Goal: Entertainment & Leisure: Consume media (video, audio)

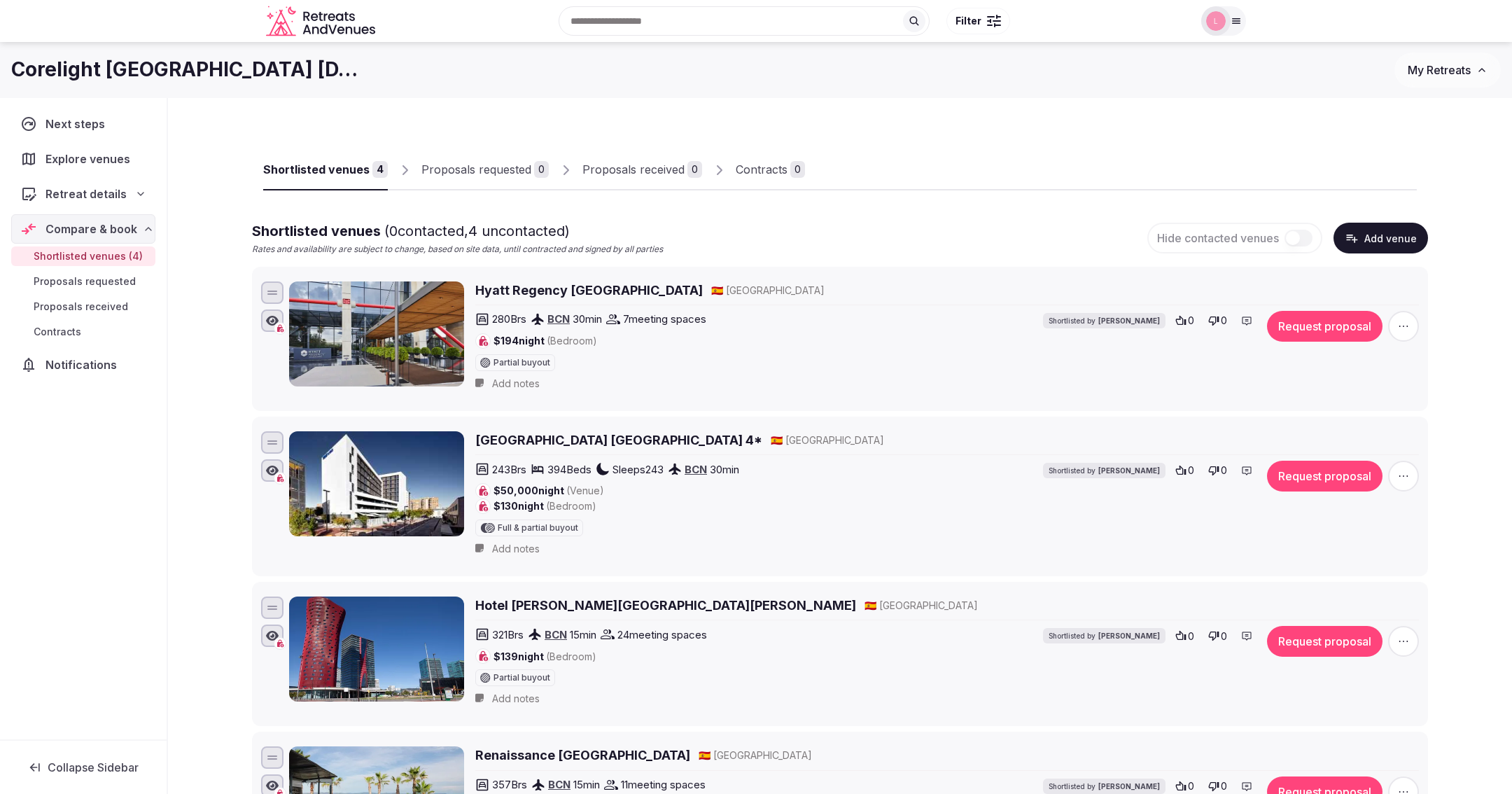
click at [295, 22] on icon "Retreats and Venues company logo" at bounding box center [322, 21] width 112 height 31
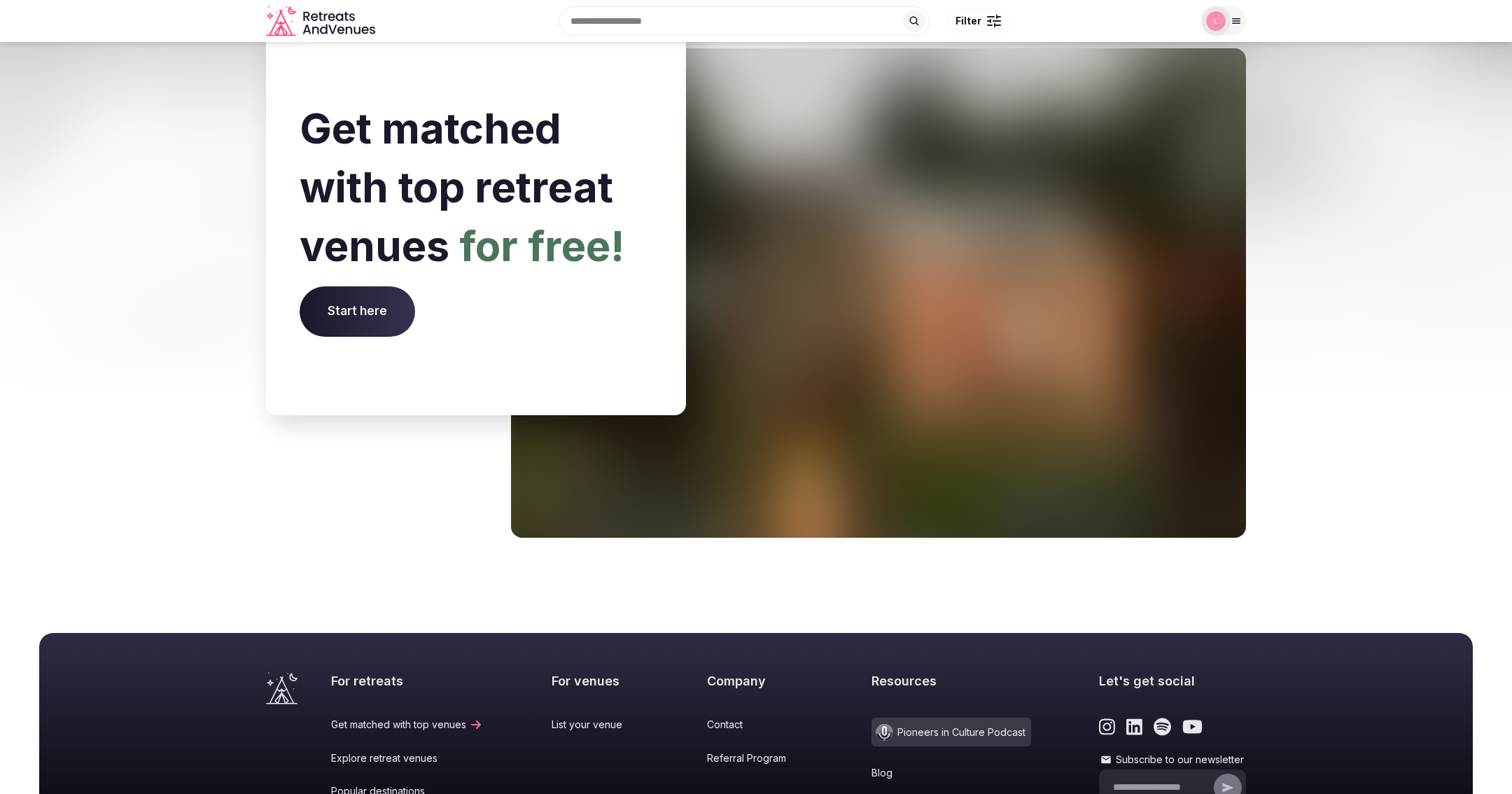
scroll to position [5618, 0]
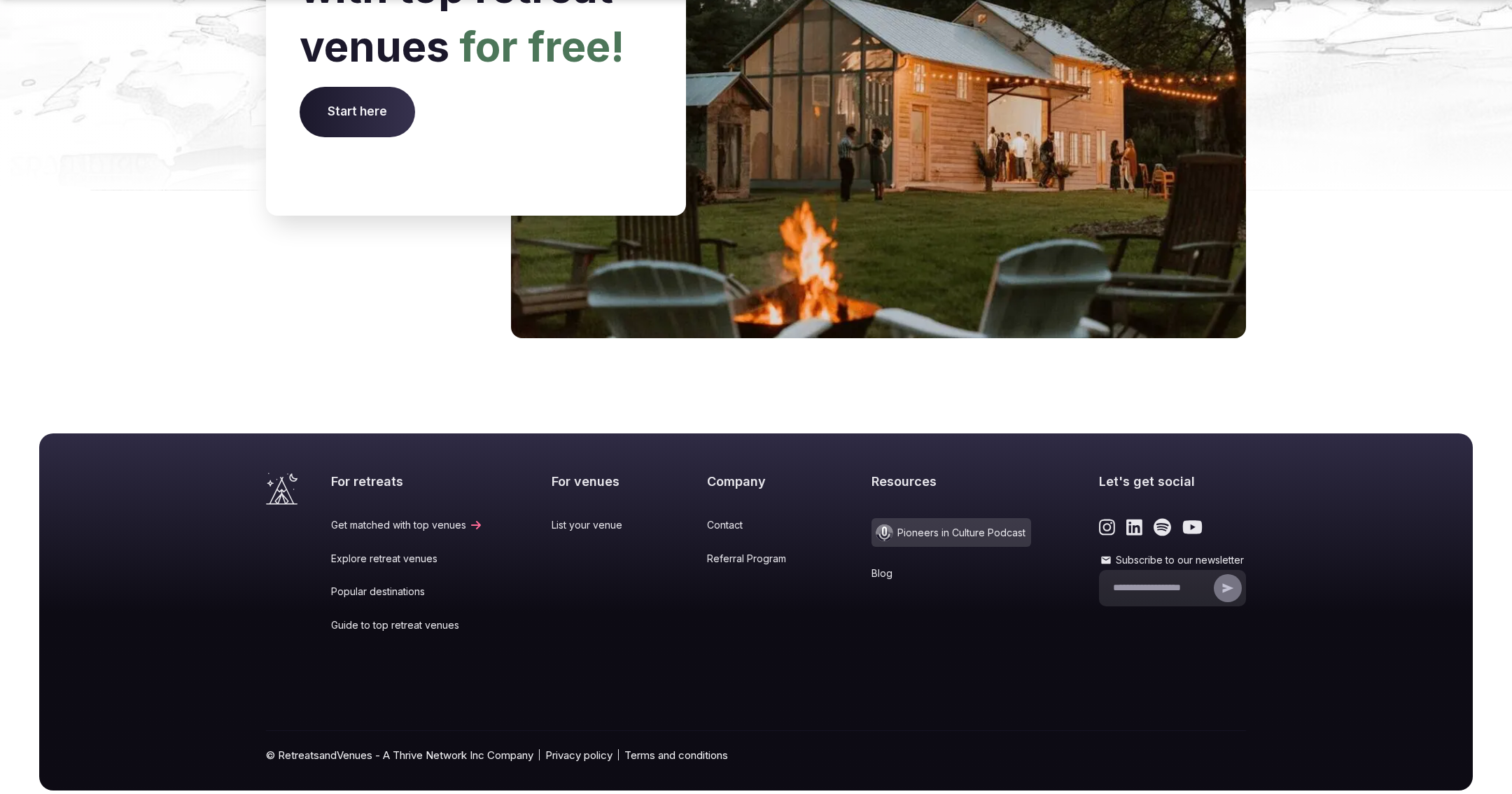
click at [915, 518] on span "Pioneers in Culture Podcast" at bounding box center [951, 532] width 160 height 29
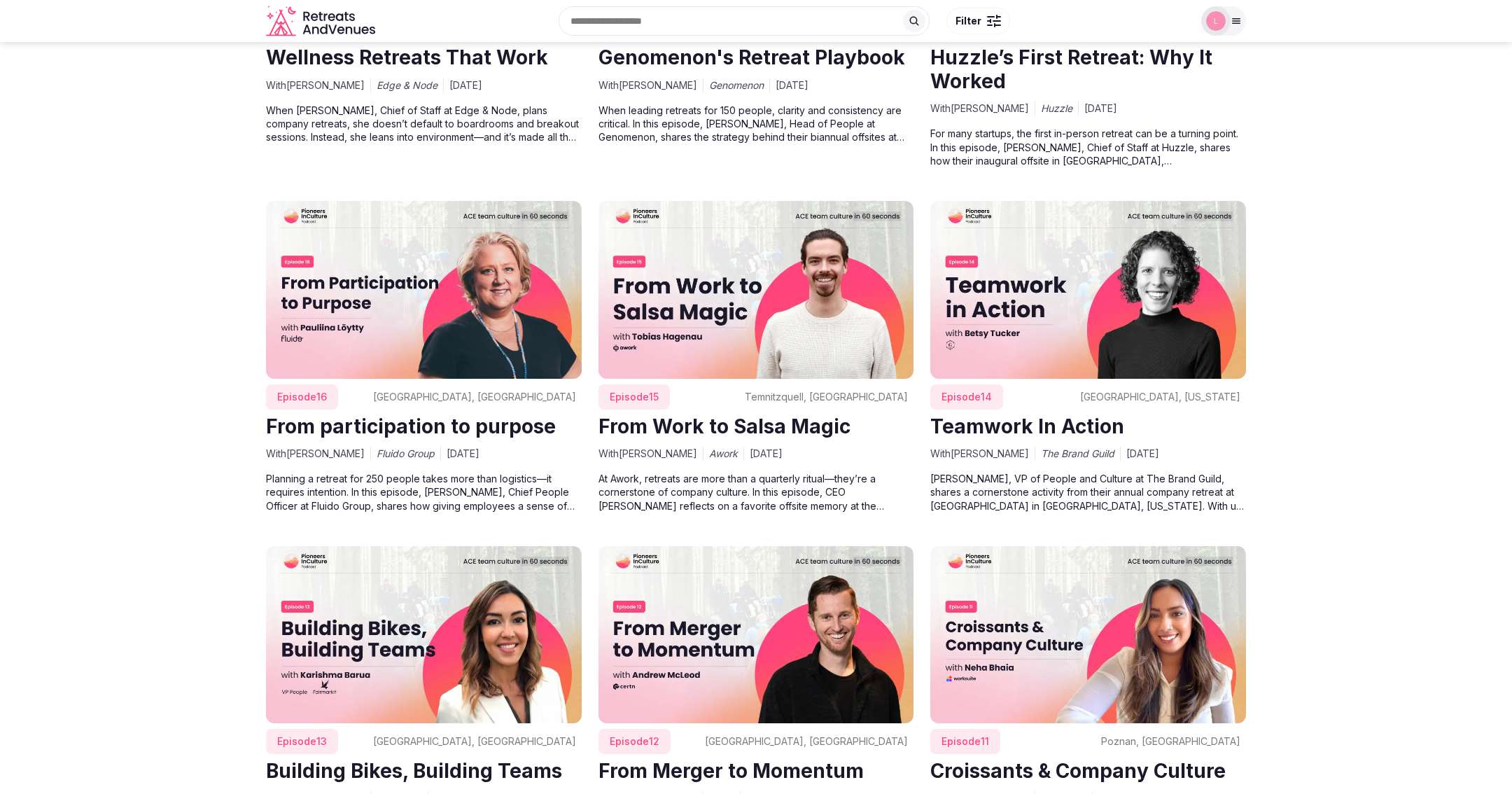
scroll to position [4195, 0]
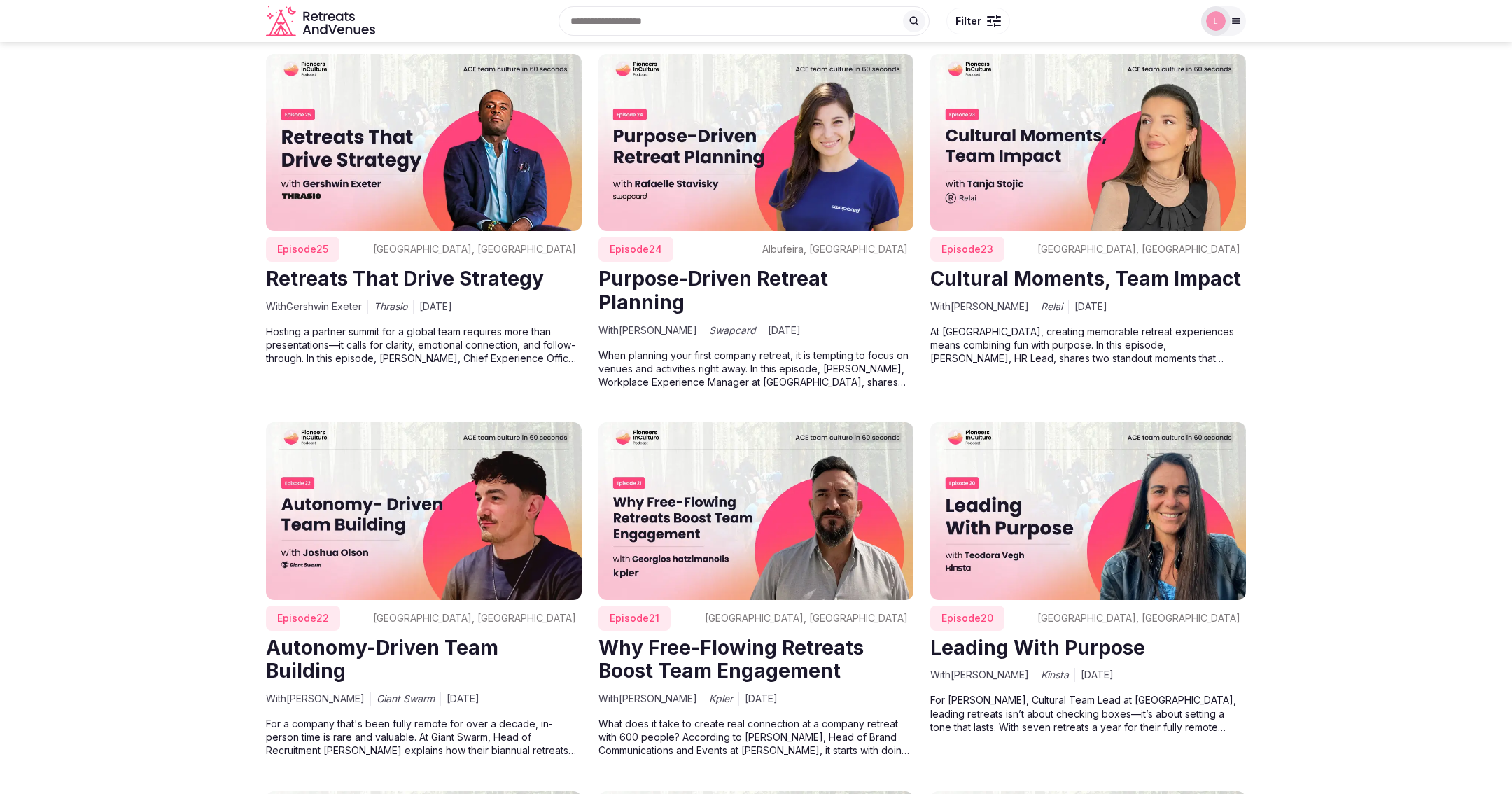
scroll to position [3238, 0]
